Goal: Information Seeking & Learning: Learn about a topic

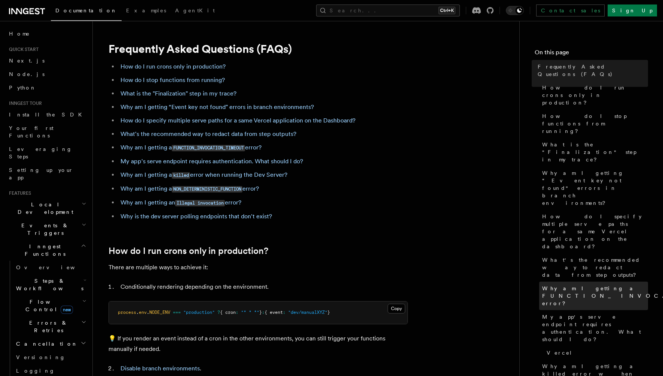
click at [568, 285] on span "Why am I getting a FUNCTION_INVOCATION_TIMEOUT error?" at bounding box center [659, 296] width 232 height 22
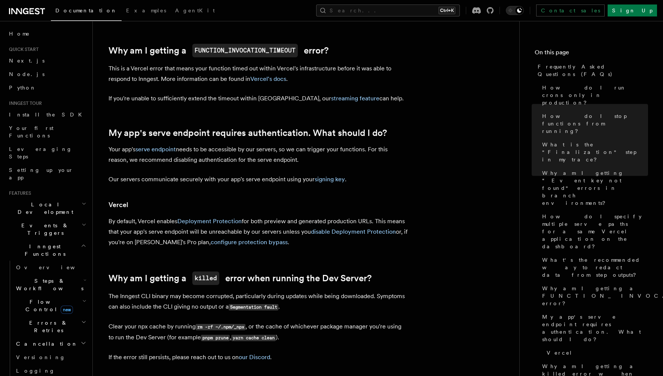
scroll to position [799, 0]
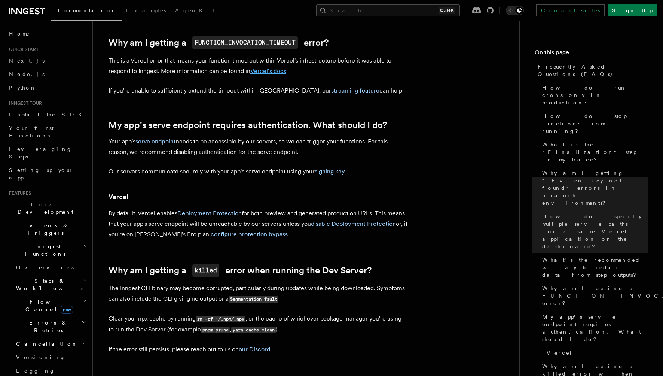
click at [273, 69] on link "Vercel's docs" at bounding box center [268, 70] width 36 height 7
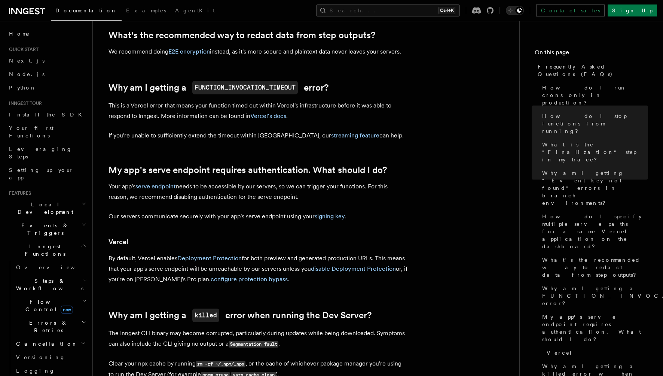
scroll to position [799, 0]
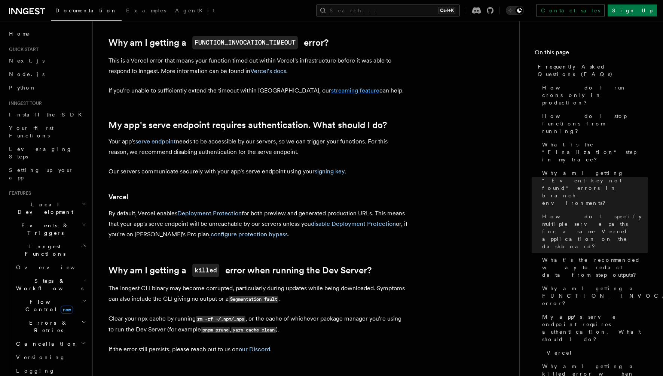
click at [331, 88] on link "streaming feature" at bounding box center [355, 90] width 48 height 7
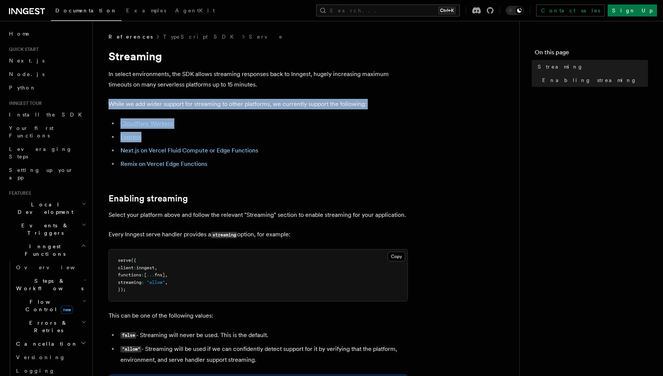
drag, startPoint x: 110, startPoint y: 101, endPoint x: 345, endPoint y: 129, distance: 236.8
click at [345, 129] on article "References TypeScript SDK Serve Streaming In select environments, the SDK allow…" at bounding box center [306, 312] width 403 height 559
click at [345, 129] on ul "Cloudflare Workers Express Next.js on Vercel Fluid Compute or Edge Functions Re…" at bounding box center [259, 143] width 300 height 51
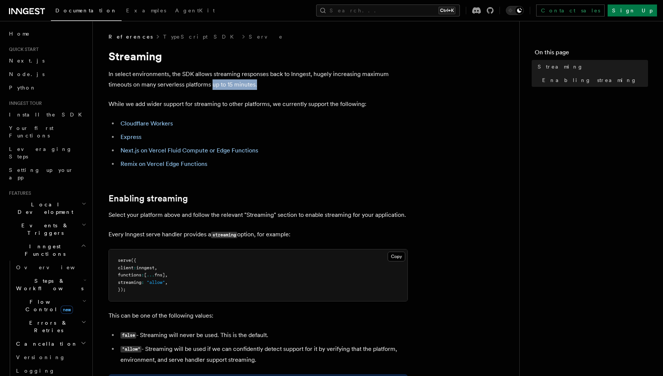
drag, startPoint x: 212, startPoint y: 83, endPoint x: 256, endPoint y: 87, distance: 44.7
click at [256, 87] on p "In select environments, the SDK allows streaming responses back to Inngest, hug…" at bounding box center [259, 79] width 300 height 21
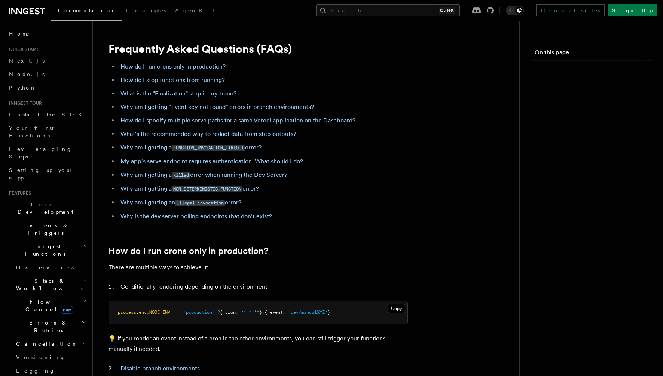
scroll to position [799, 0]
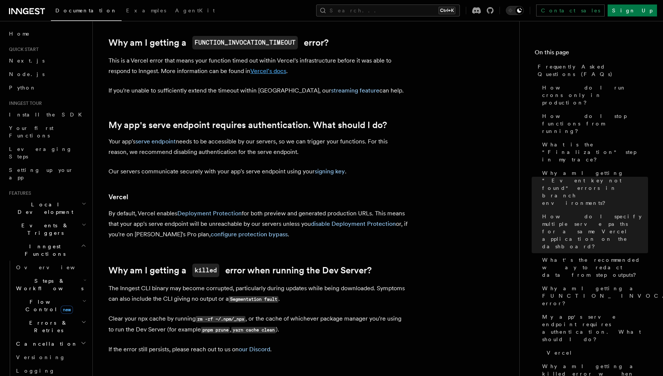
click at [279, 73] on link "Vercel's docs" at bounding box center [268, 70] width 36 height 7
